Goal: Task Accomplishment & Management: Manage account settings

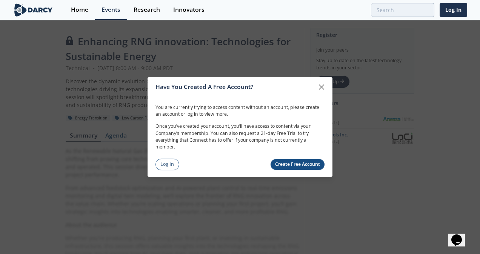
click at [160, 158] on div "You are currently trying to access content without an account, please create an…" at bounding box center [239, 133] width 185 height 73
click at [169, 167] on link "Log In" at bounding box center [167, 165] width 24 height 12
click at [321, 86] on icon at bounding box center [321, 87] width 9 height 9
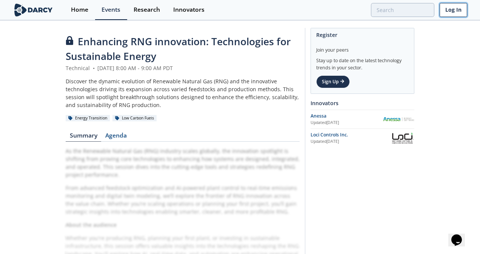
click at [447, 9] on link "Log In" at bounding box center [453, 10] width 28 height 14
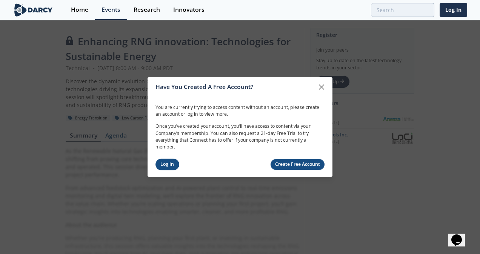
click at [169, 165] on link "Log In" at bounding box center [167, 165] width 24 height 12
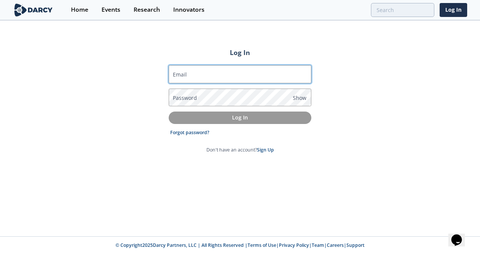
click at [172, 74] on input "Email" at bounding box center [240, 74] width 143 height 18
type input "Valentino.Tiangco@smud.org"
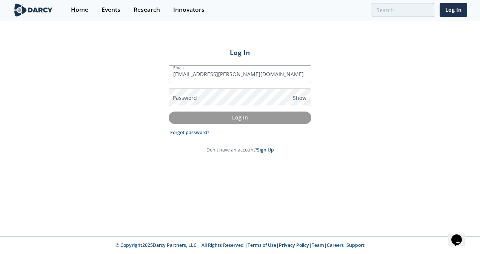
click at [179, 95] on label "Password" at bounding box center [185, 98] width 24 height 8
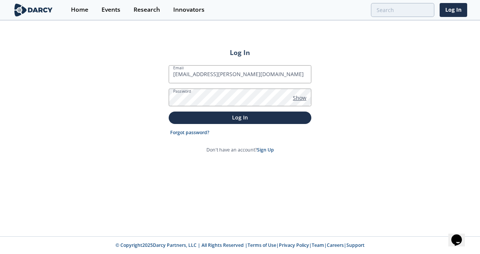
click at [304, 100] on span "Show" at bounding box center [300, 98] width 14 height 8
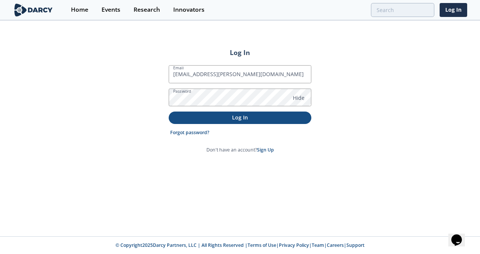
click at [236, 116] on p "Log In" at bounding box center [240, 118] width 132 height 8
click at [240, 117] on p "Log In" at bounding box center [240, 118] width 132 height 8
click at [303, 98] on span "Hide" at bounding box center [299, 98] width 12 height 8
click at [247, 118] on p "Log In" at bounding box center [240, 118] width 132 height 8
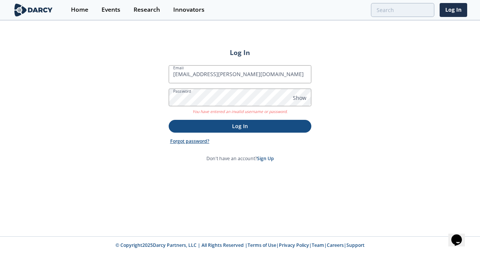
click at [192, 140] on link "Forgot password?" at bounding box center [189, 141] width 39 height 7
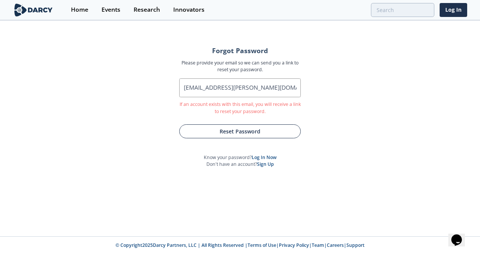
click at [231, 133] on button "Reset Password" at bounding box center [239, 131] width 121 height 14
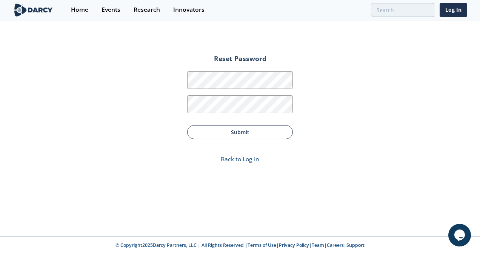
click at [236, 133] on button "Submit" at bounding box center [240, 132] width 106 height 14
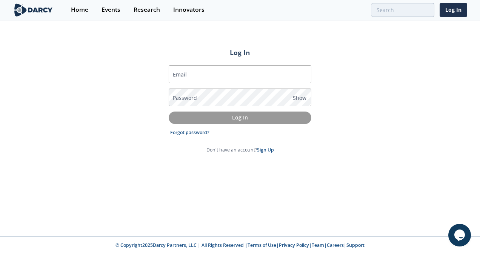
click at [173, 75] on label "Email" at bounding box center [180, 75] width 14 height 8
click at [173, 75] on input "Email" at bounding box center [240, 74] width 143 height 18
click at [174, 74] on label "Email" at bounding box center [180, 75] width 14 height 8
click at [174, 74] on input "Email" at bounding box center [240, 74] width 143 height 18
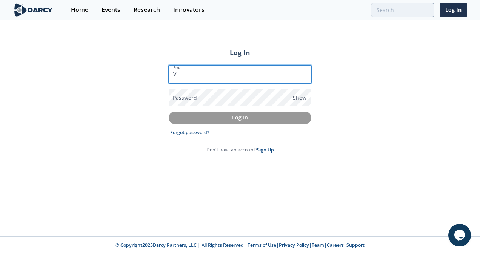
type input "Valentino.Tiangco@smud.org"
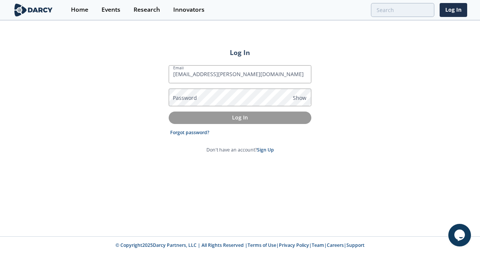
drag, startPoint x: 181, startPoint y: 94, endPoint x: 179, endPoint y: 100, distance: 6.3
click at [181, 94] on label "Password" at bounding box center [185, 98] width 24 height 8
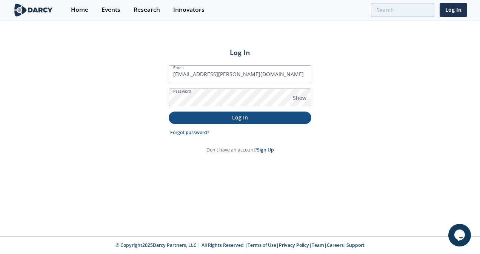
click at [235, 118] on p "Log In" at bounding box center [240, 118] width 132 height 8
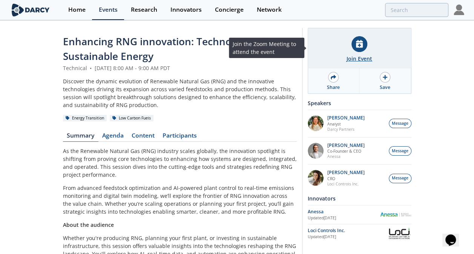
click at [361, 50] on div at bounding box center [360, 44] width 16 height 16
